Goal: Information Seeking & Learning: Learn about a topic

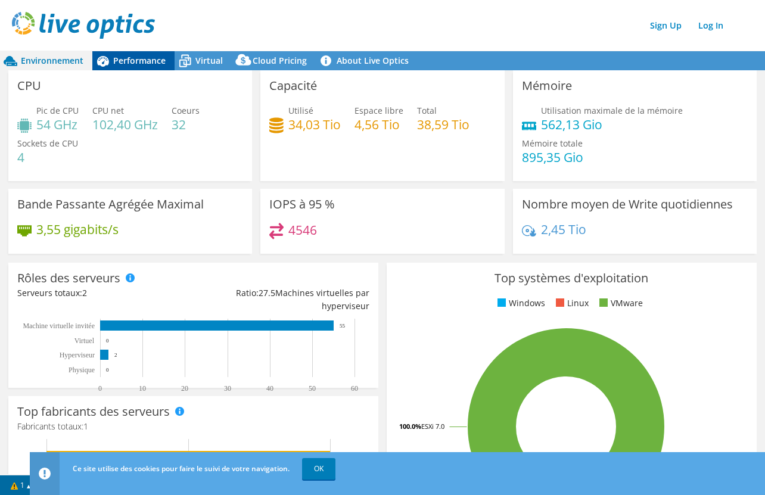
click at [132, 66] on span "Performance" at bounding box center [139, 60] width 52 height 11
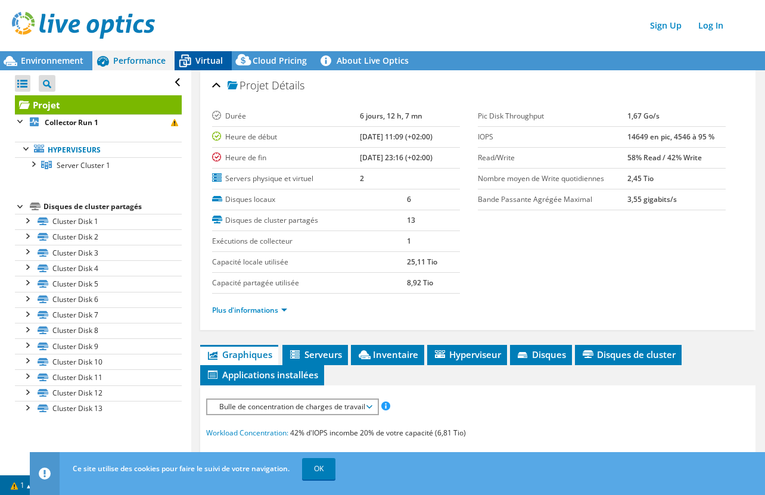
click at [200, 60] on span "Virtual" at bounding box center [209, 60] width 27 height 11
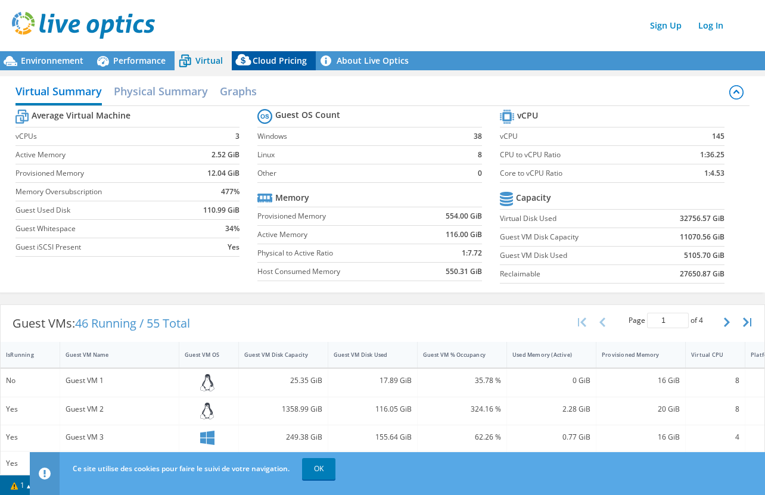
click at [278, 63] on span "Cloud Pricing" at bounding box center [280, 60] width 54 height 11
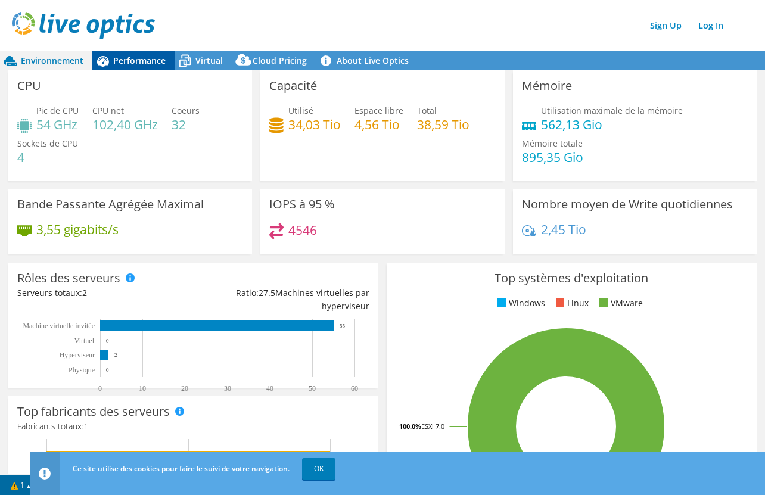
click at [154, 57] on span "Performance" at bounding box center [139, 60] width 52 height 11
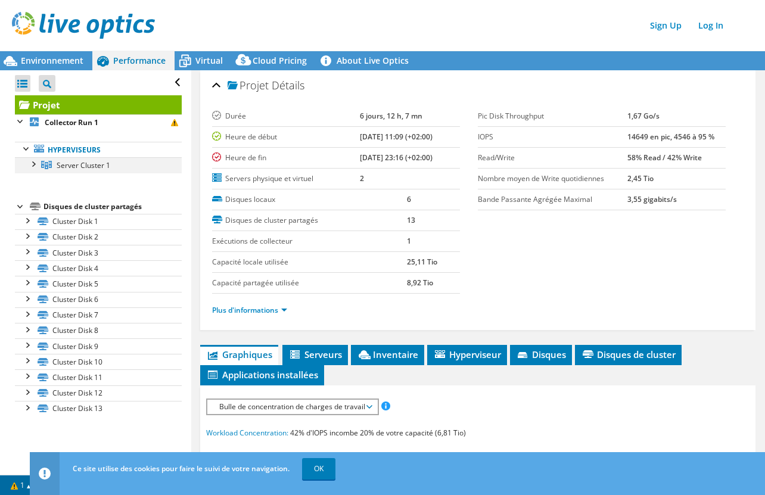
click at [33, 163] on div at bounding box center [33, 163] width 12 height 12
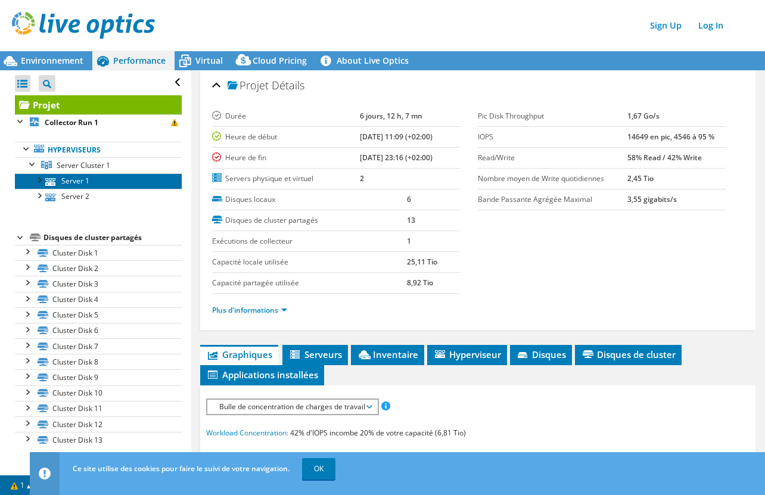
click at [71, 179] on link "Server 1" at bounding box center [98, 180] width 167 height 15
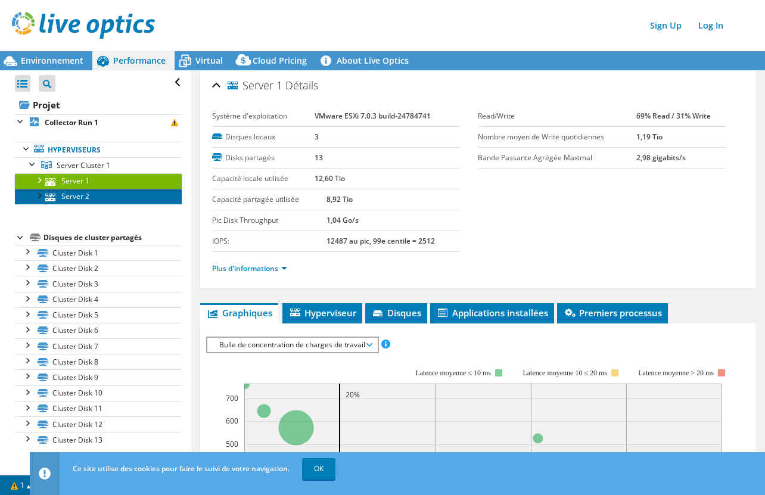
click at [69, 193] on link "Server 2" at bounding box center [98, 196] width 167 height 15
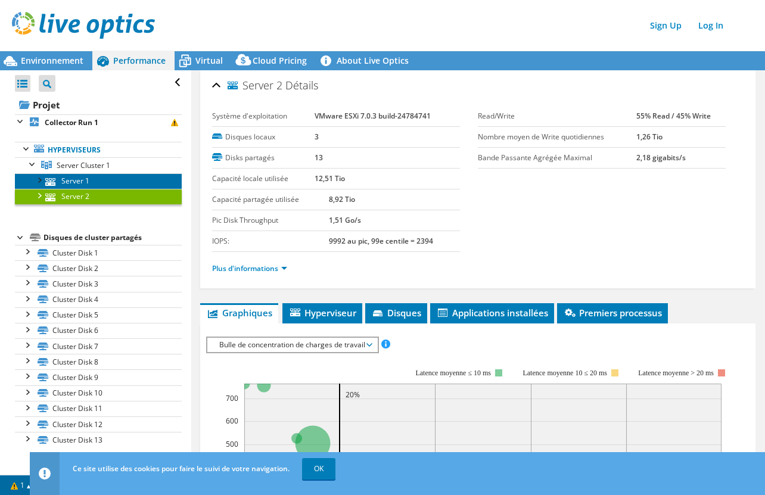
click at [69, 184] on link "Server 1" at bounding box center [98, 180] width 167 height 15
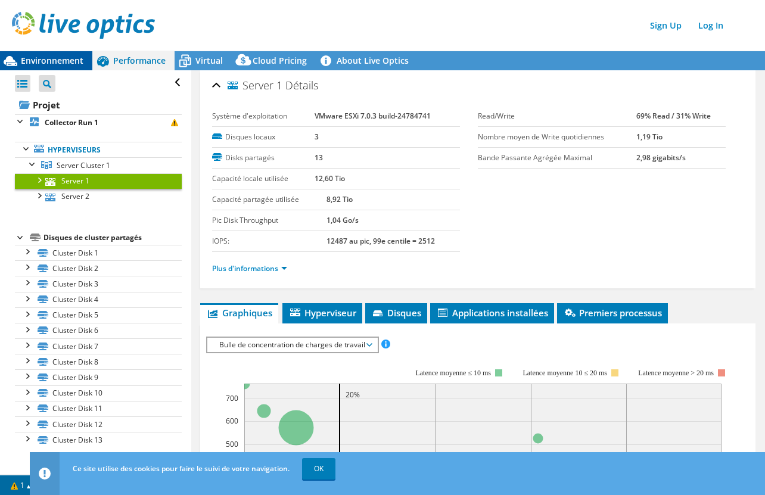
click at [35, 64] on span "Environnement" at bounding box center [52, 60] width 63 height 11
